Goal: Information Seeking & Learning: Find specific fact

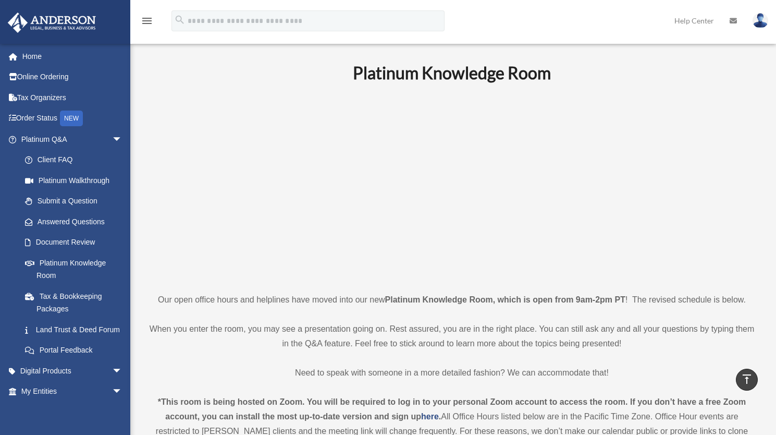
scroll to position [365, 0]
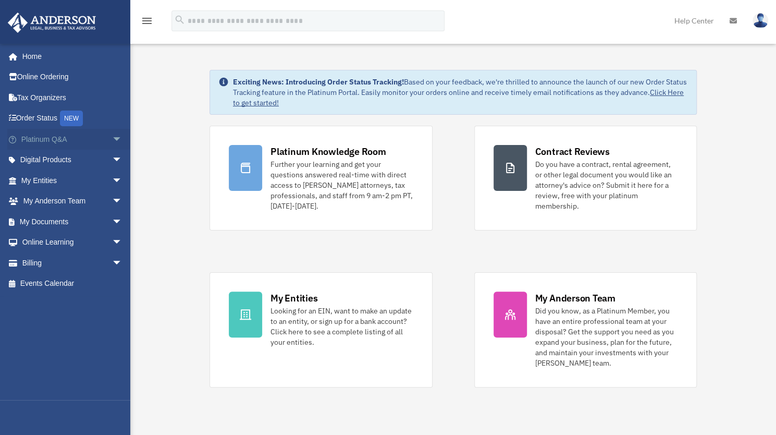
click at [112, 137] on span "arrow_drop_down" at bounding box center [122, 139] width 21 height 21
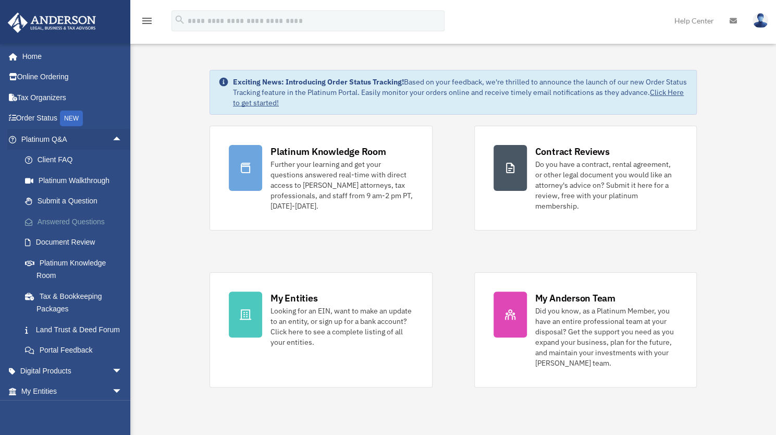
click at [77, 217] on link "Answered Questions" at bounding box center [77, 221] width 124 height 21
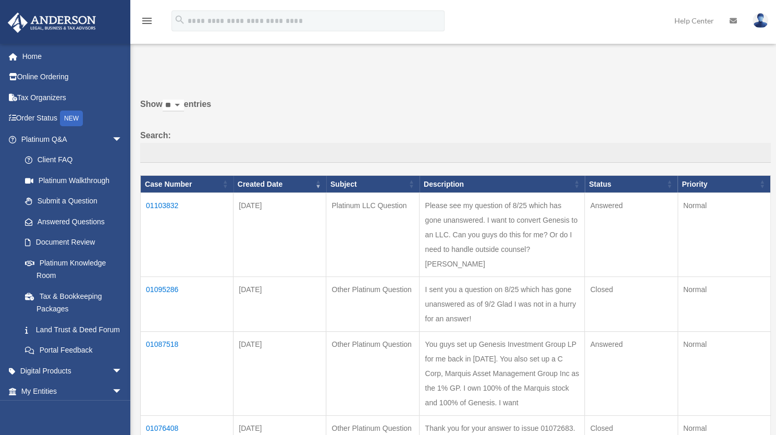
click at [169, 371] on td "01087518" at bounding box center [187, 373] width 93 height 84
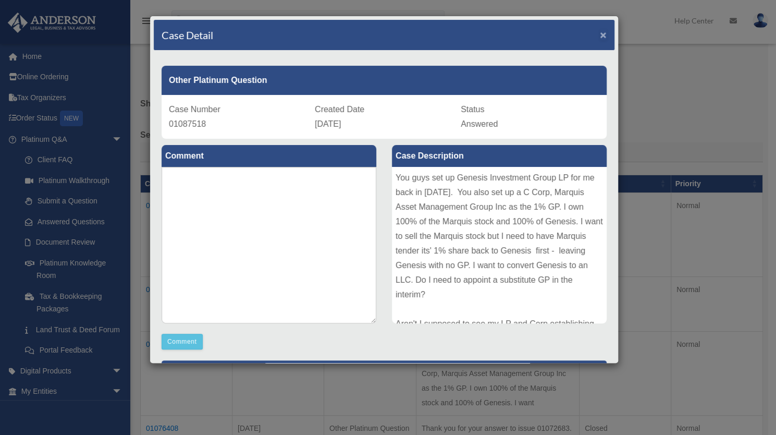
click at [600, 33] on span "×" at bounding box center [603, 35] width 7 height 12
